Goal: Find contact information: Find contact information

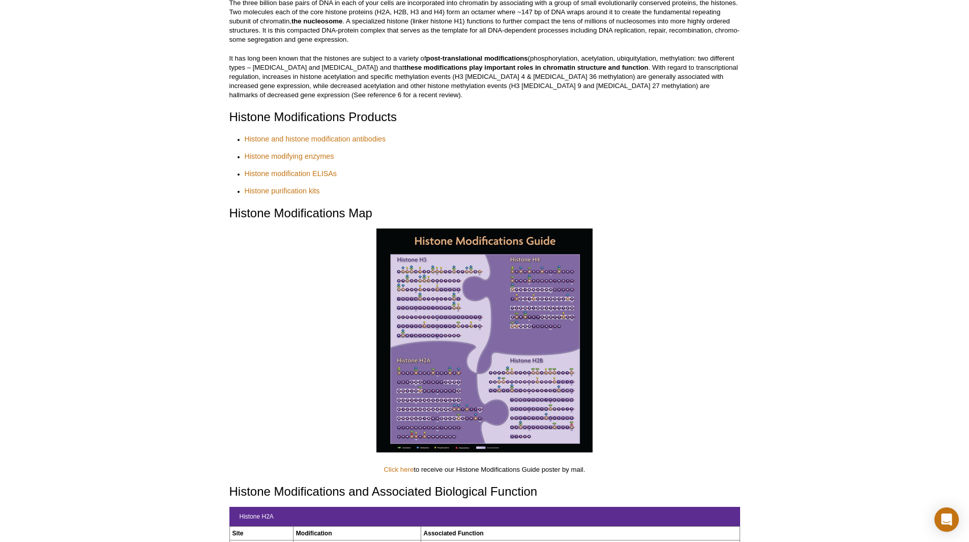
scroll to position [153, 0]
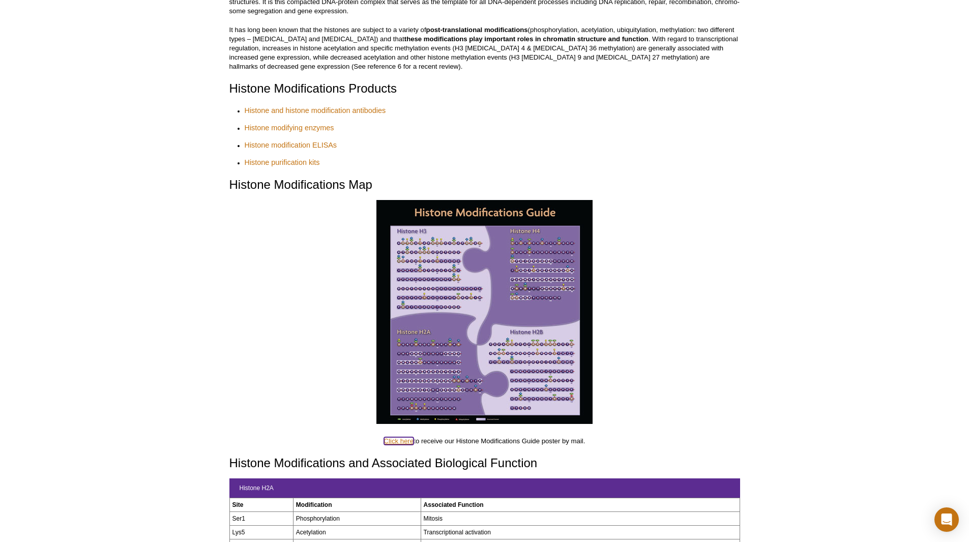
click at [402, 437] on link "Click here" at bounding box center [399, 441] width 30 height 8
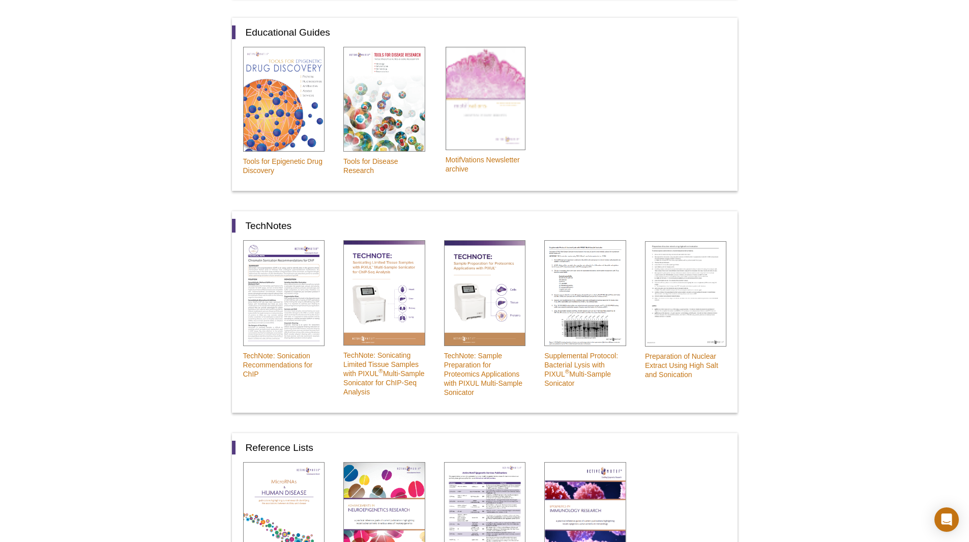
scroll to position [305, 0]
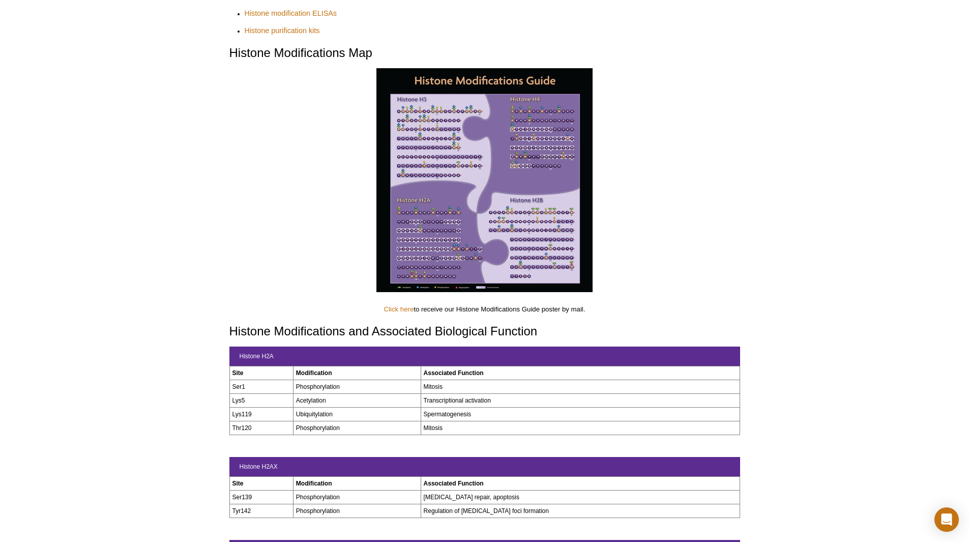
scroll to position [191, 0]
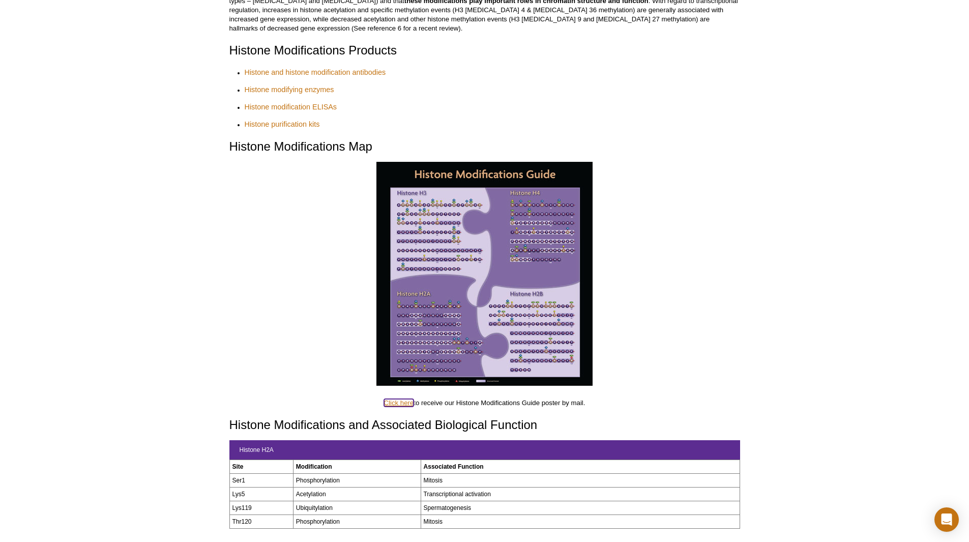
click at [398, 399] on link "Click here" at bounding box center [399, 403] width 30 height 8
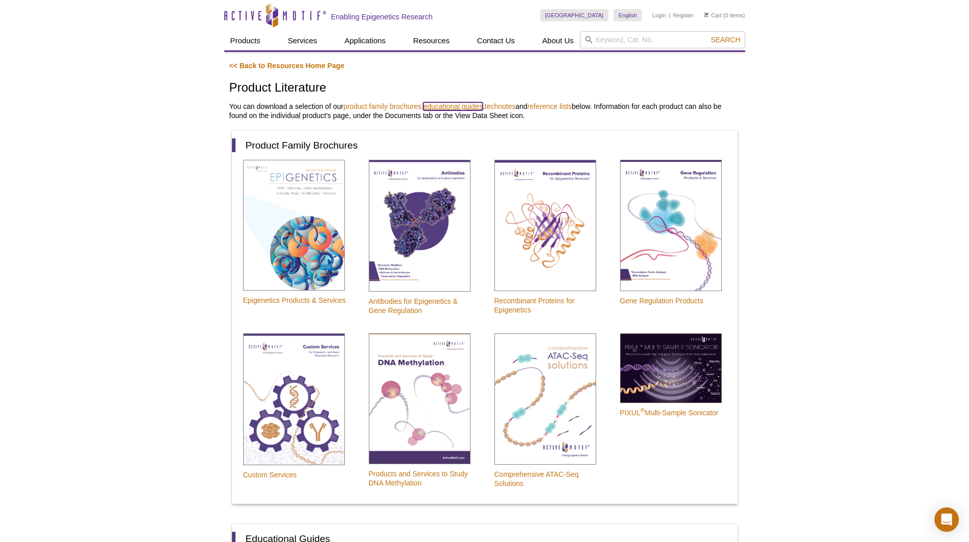
click at [468, 104] on link "educational guides" at bounding box center [453, 106] width 60 height 8
click at [285, 66] on link "<< Back to Resources Home Page" at bounding box center [286, 66] width 115 height 8
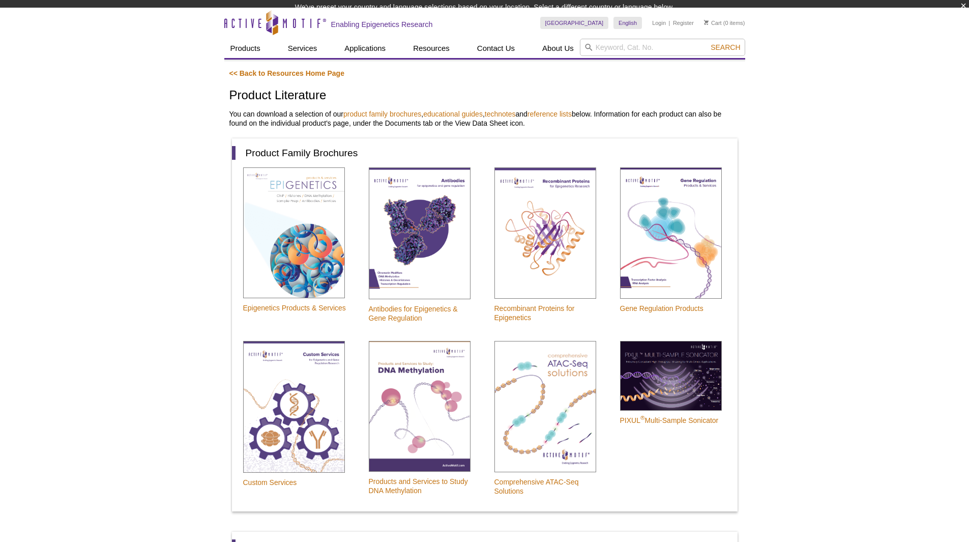
scroll to position [15, 0]
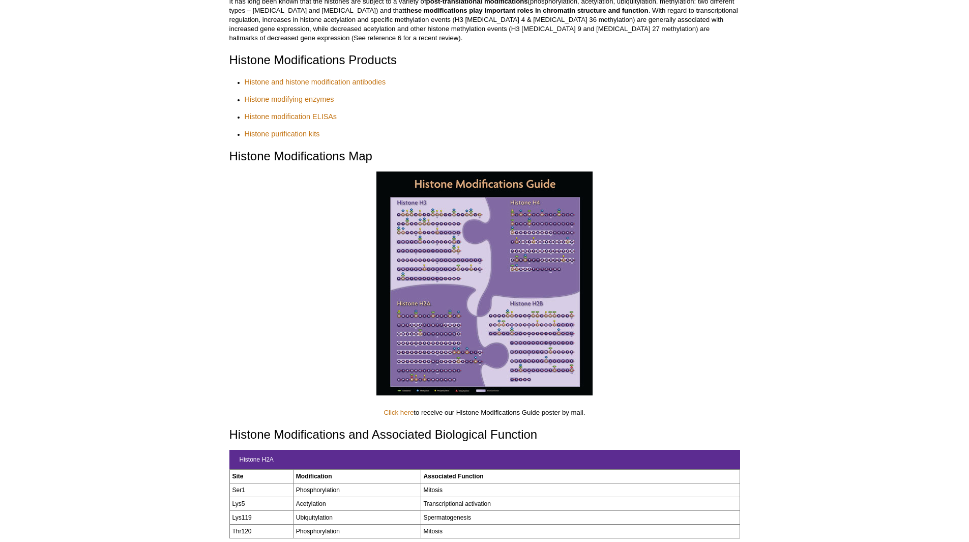
scroll to position [191, 0]
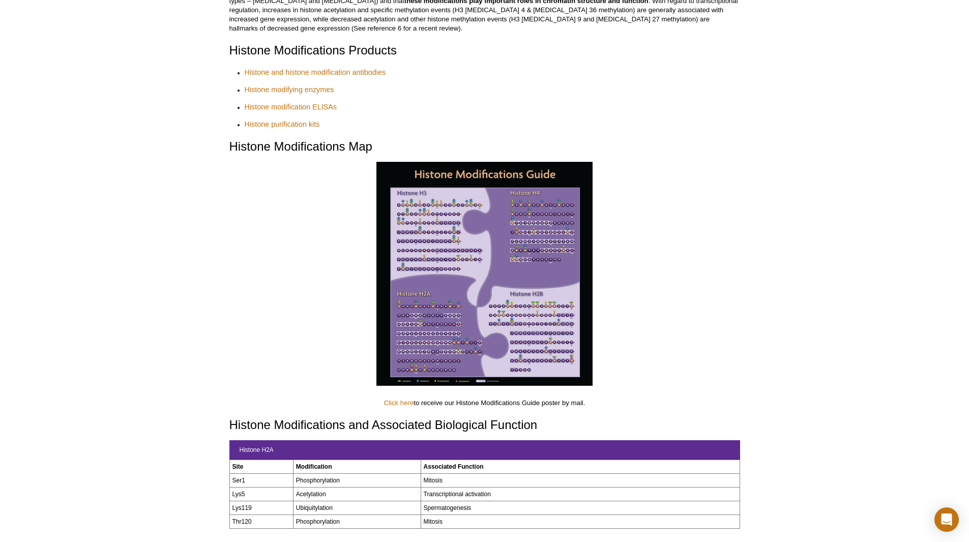
click at [457, 309] on img at bounding box center [484, 274] width 216 height 224
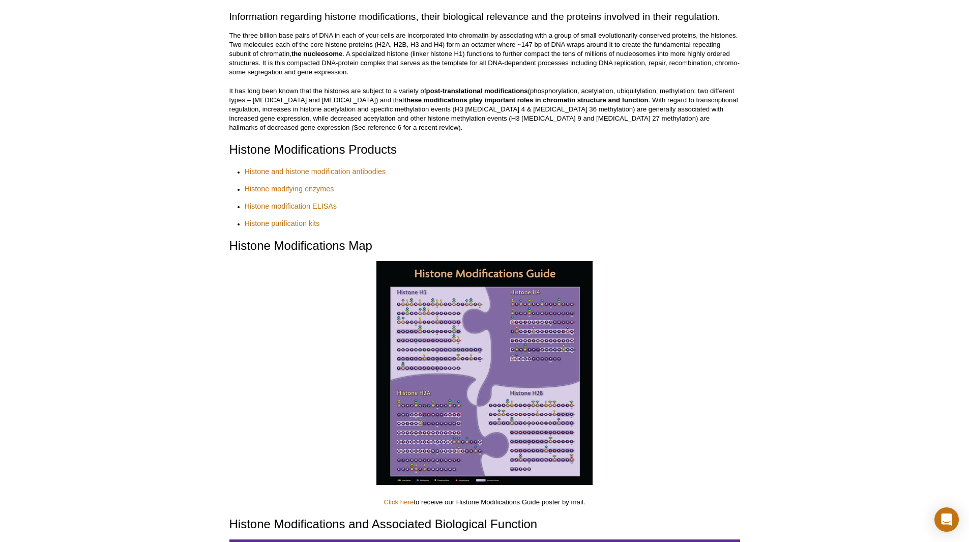
scroll to position [89, 0]
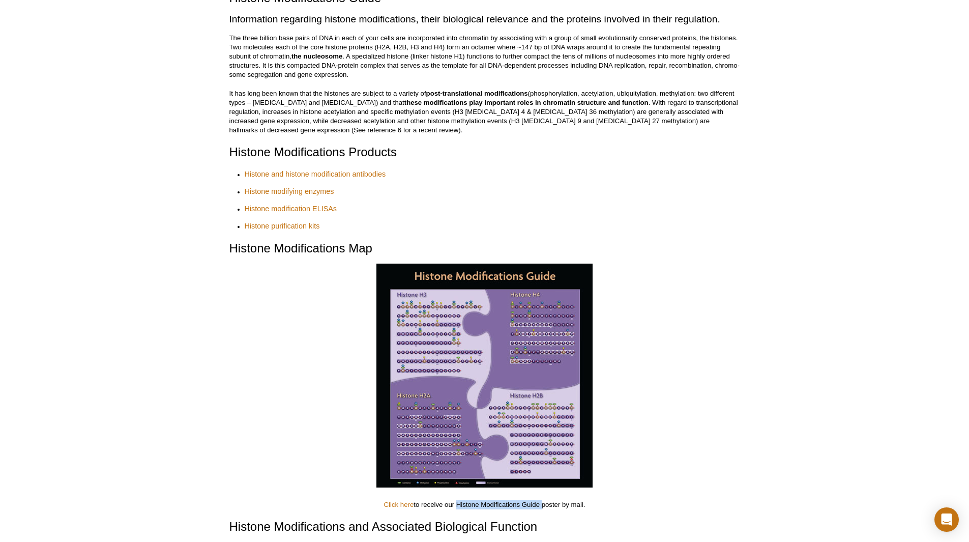
drag, startPoint x: 540, startPoint y: 497, endPoint x: 456, endPoint y: 497, distance: 84.4
click at [456, 500] on p "Click here to receive our Histone Modifications Guide poster by mail." at bounding box center [484, 504] width 511 height 9
copy p "Histone Modifications Guide"
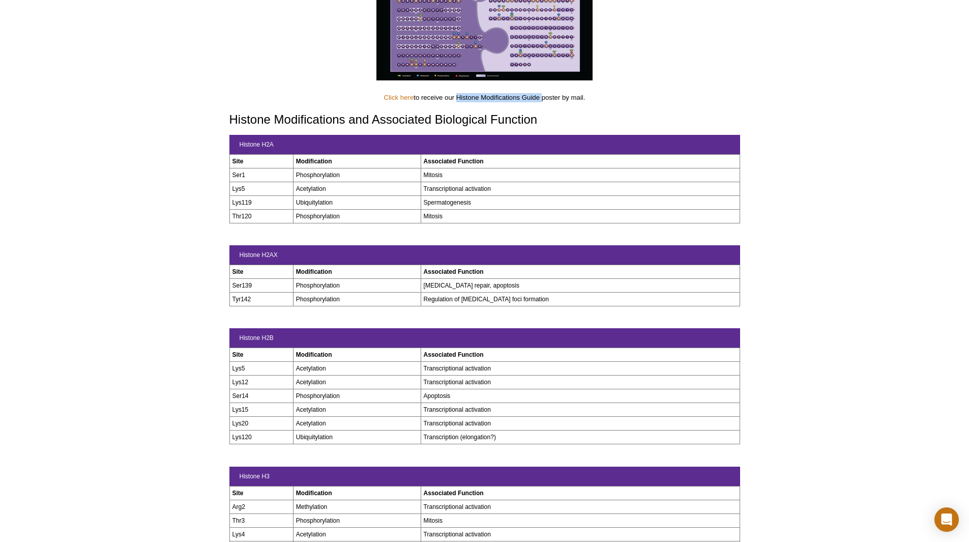
scroll to position [191, 0]
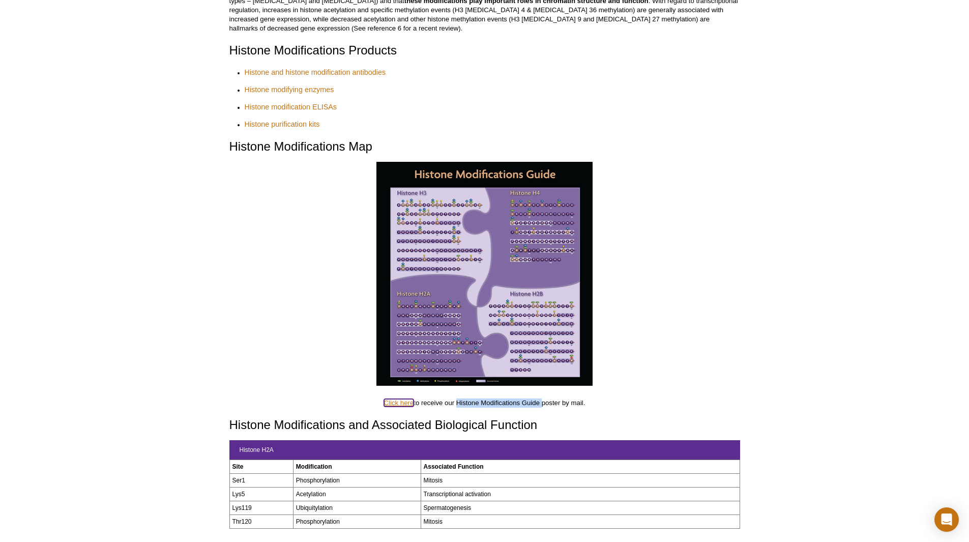
click at [393, 399] on link "Click here" at bounding box center [399, 403] width 30 height 8
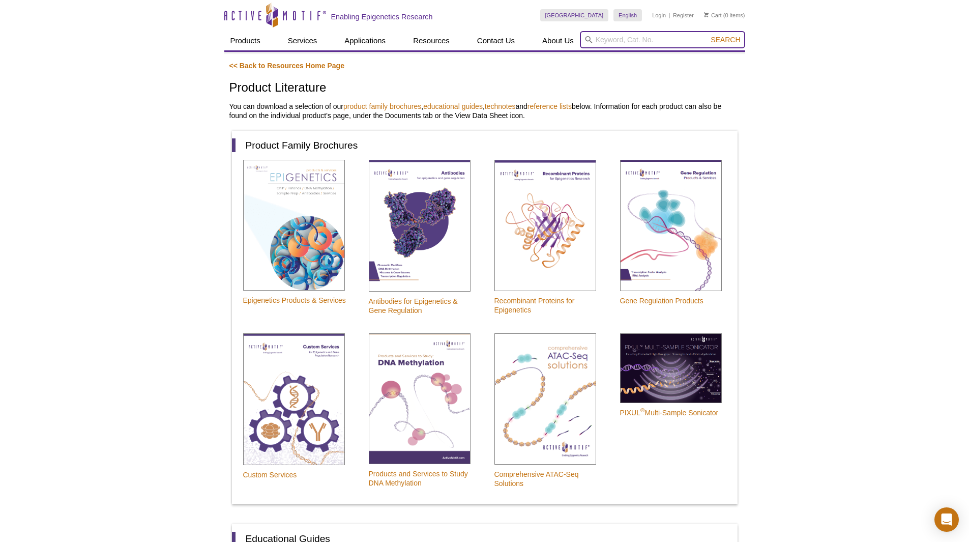
paste input "Histone Modifications Guide"
type input "Histone Modifications Guide"
click at [707, 35] on button "Search" at bounding box center [725, 39] width 36 height 9
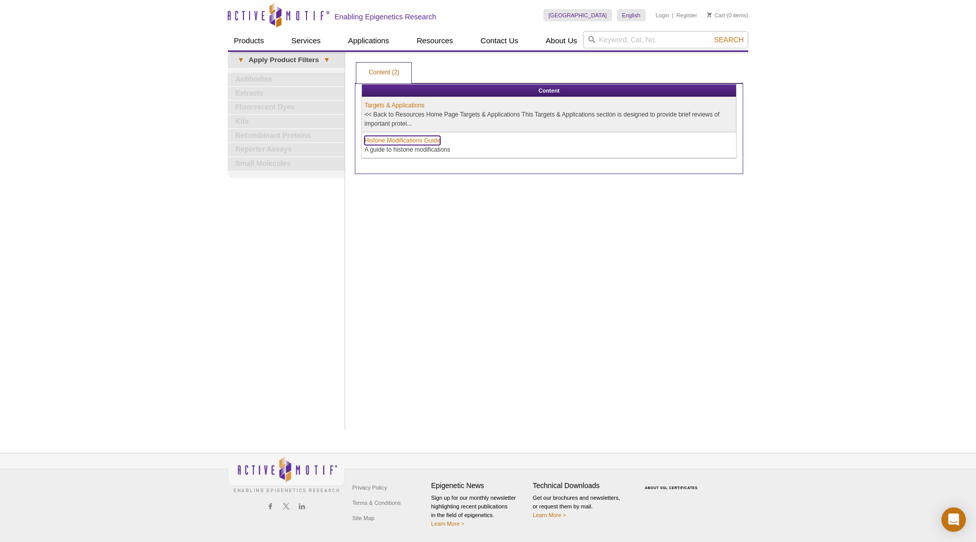
click at [399, 138] on link "Histone Modifications Guide" at bounding box center [403, 140] width 76 height 9
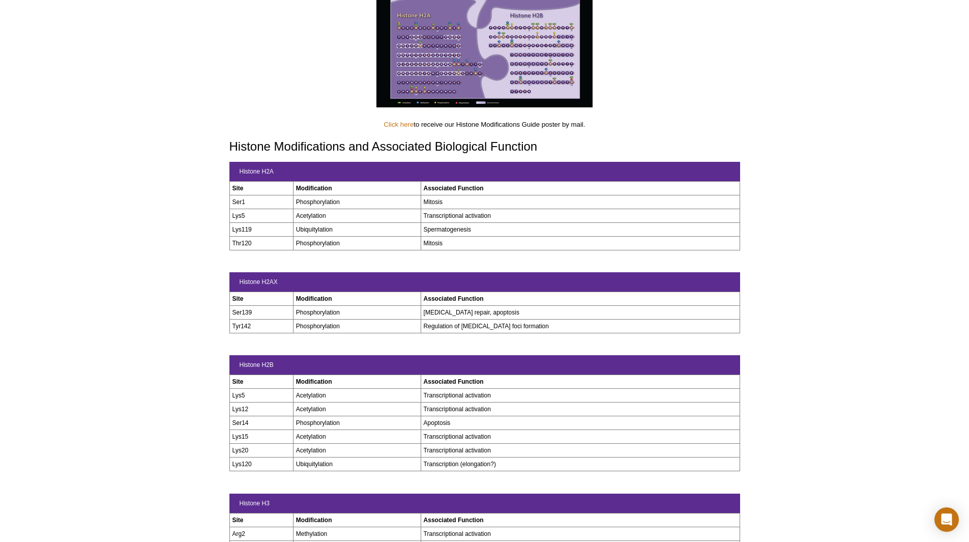
scroll to position [407, 0]
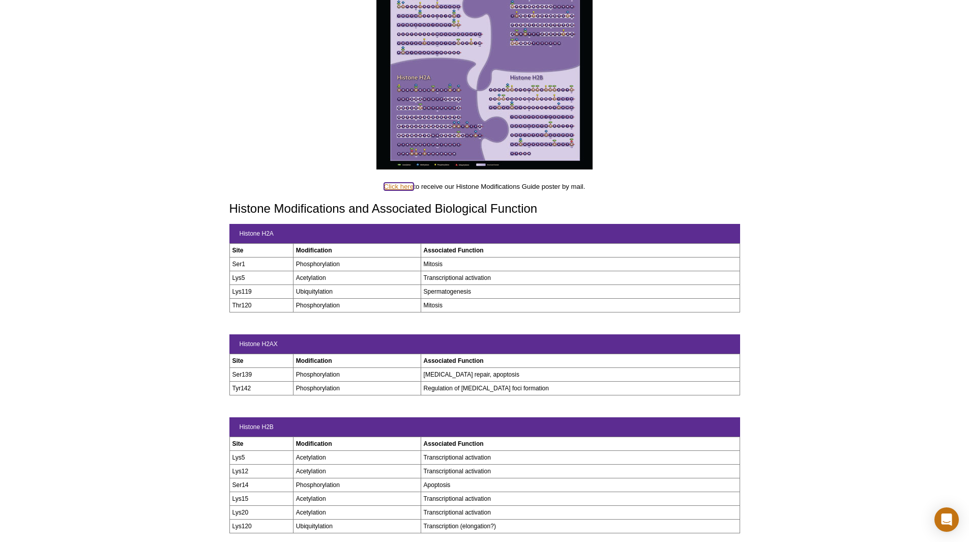
click at [390, 183] on link "Click here" at bounding box center [399, 187] width 30 height 8
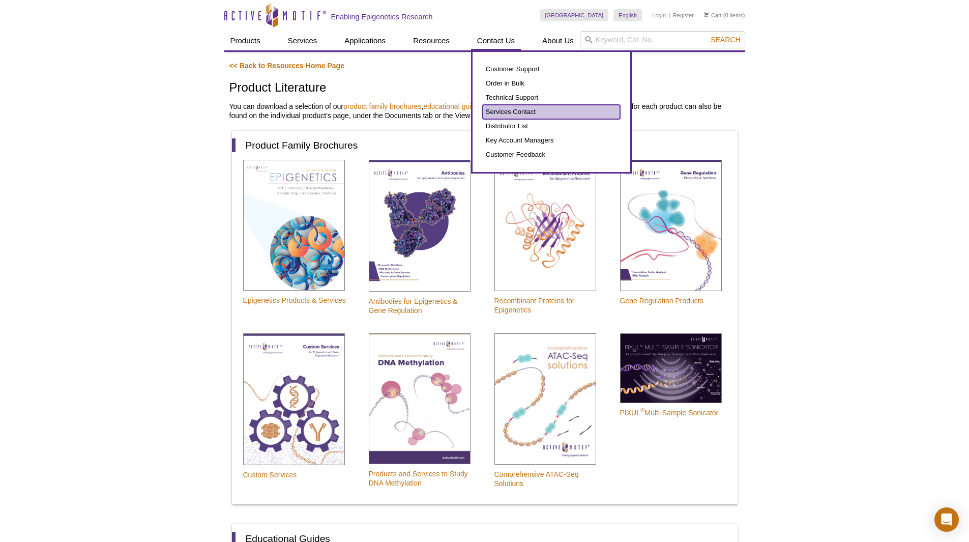
click at [484, 111] on link "Services Contact" at bounding box center [551, 112] width 137 height 14
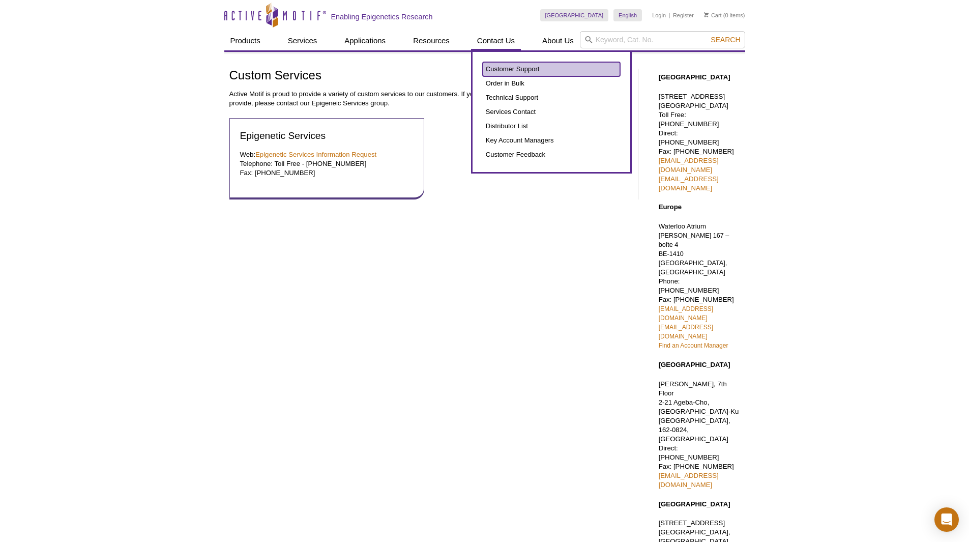
click at [492, 70] on link "Customer Support" at bounding box center [551, 69] width 137 height 14
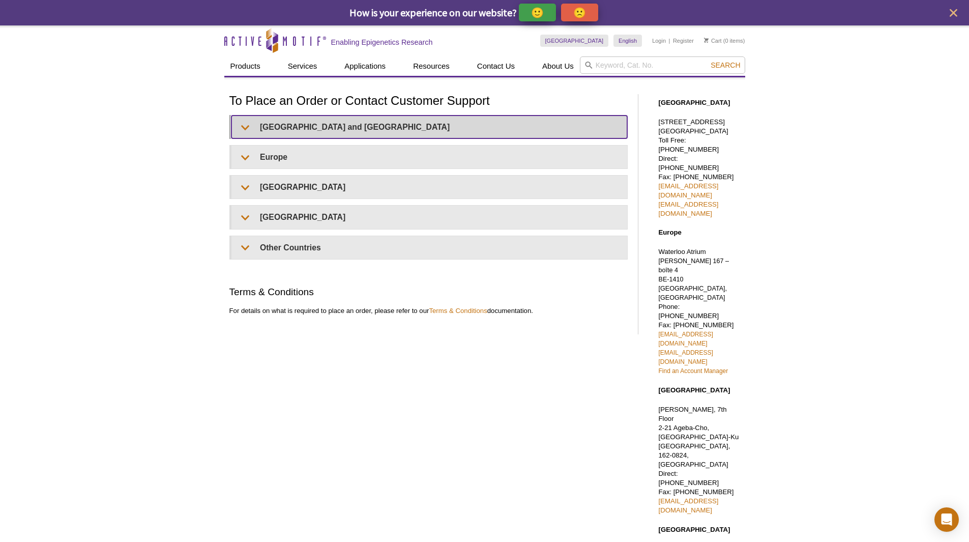
click at [286, 121] on summary "United States and Canada" at bounding box center [429, 126] width 396 height 23
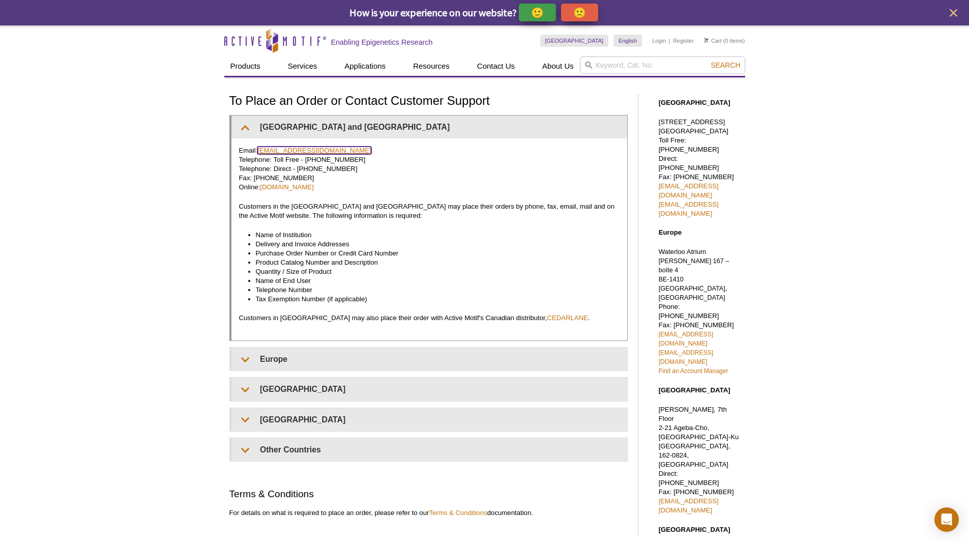
click at [289, 149] on link "orders@activemotif.com" at bounding box center [314, 150] width 114 height 8
